Goal: Task Accomplishment & Management: Use online tool/utility

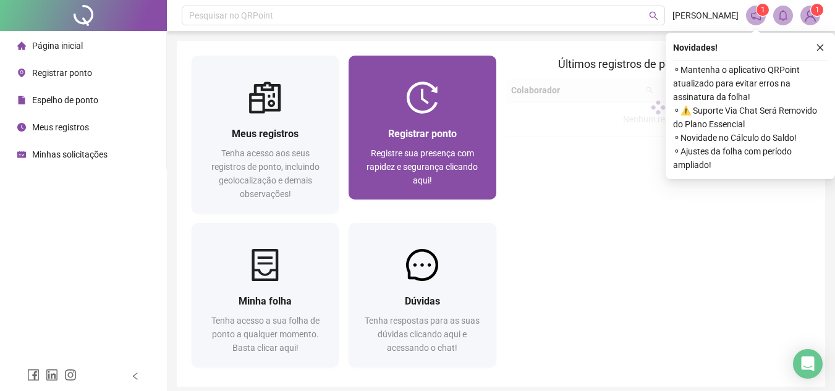
click at [426, 108] on img at bounding box center [422, 98] width 32 height 32
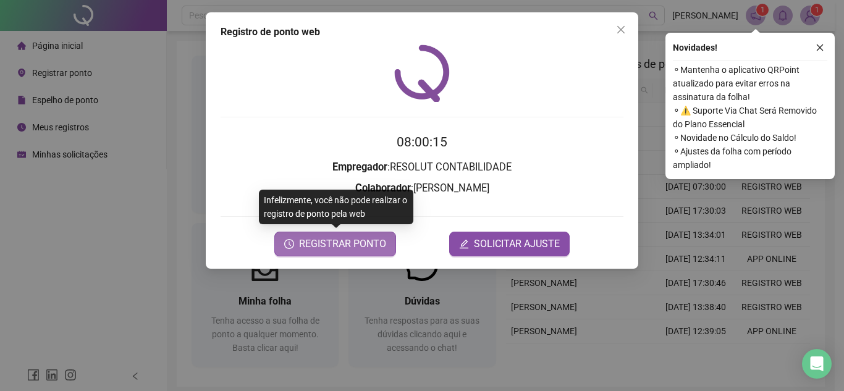
click at [345, 241] on span "REGISTRAR PONTO" at bounding box center [342, 244] width 87 height 15
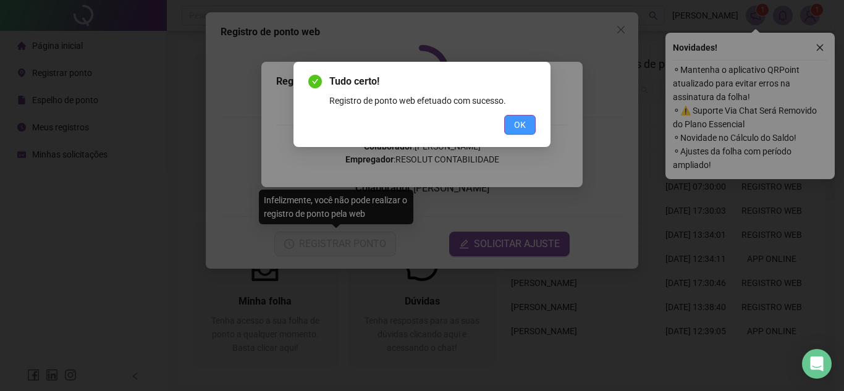
click at [521, 127] on span "OK" at bounding box center [520, 125] width 12 height 14
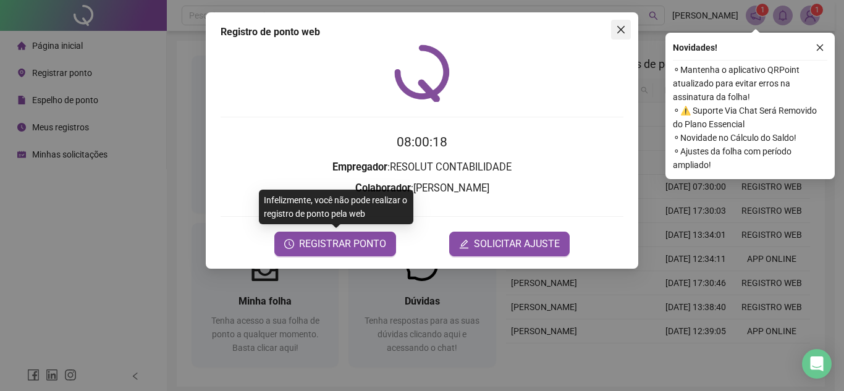
click at [626, 25] on span "Close" at bounding box center [621, 30] width 20 height 10
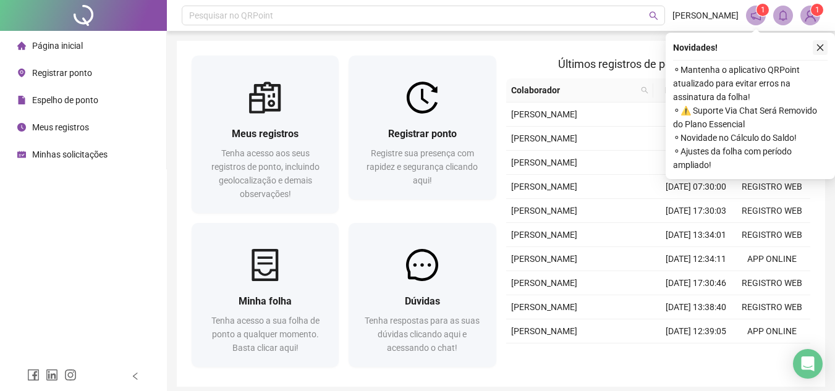
click at [821, 45] on icon "close" at bounding box center [819, 47] width 9 height 9
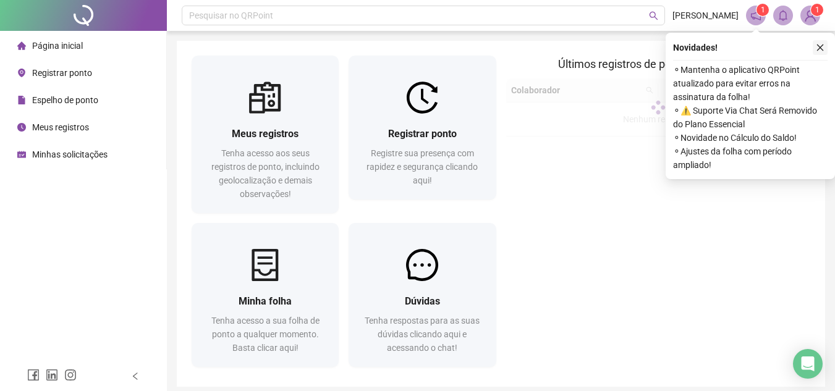
click at [820, 44] on icon "close" at bounding box center [819, 47] width 9 height 9
